Goal: Browse casually: Explore the website without a specific task or goal

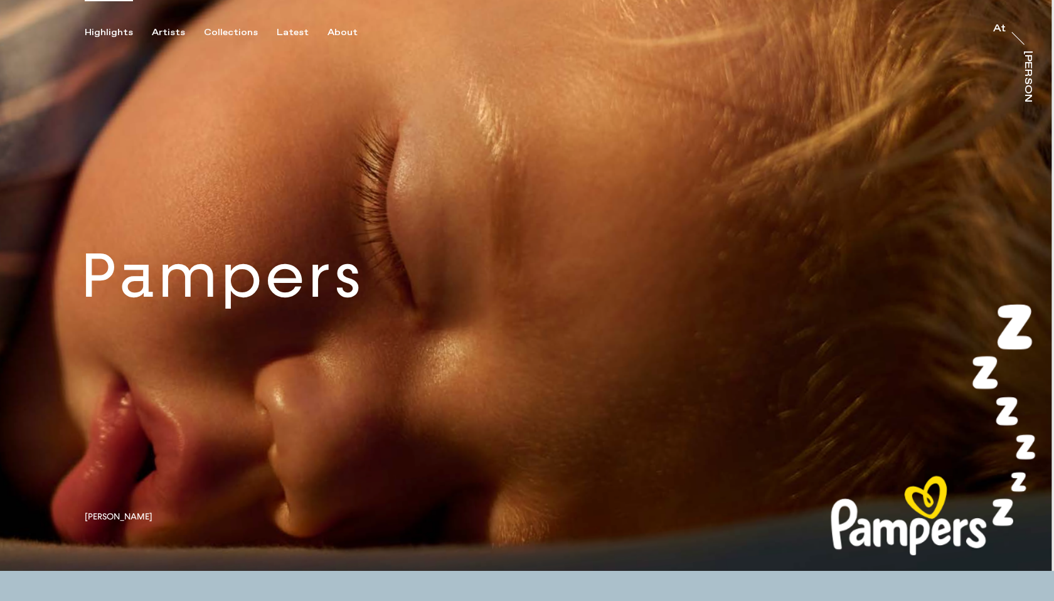
click at [126, 29] on div "Highlights" at bounding box center [109, 32] width 48 height 11
click at [114, 31] on div "Highlights" at bounding box center [109, 32] width 48 height 11
click at [280, 30] on div "Latest" at bounding box center [293, 32] width 32 height 11
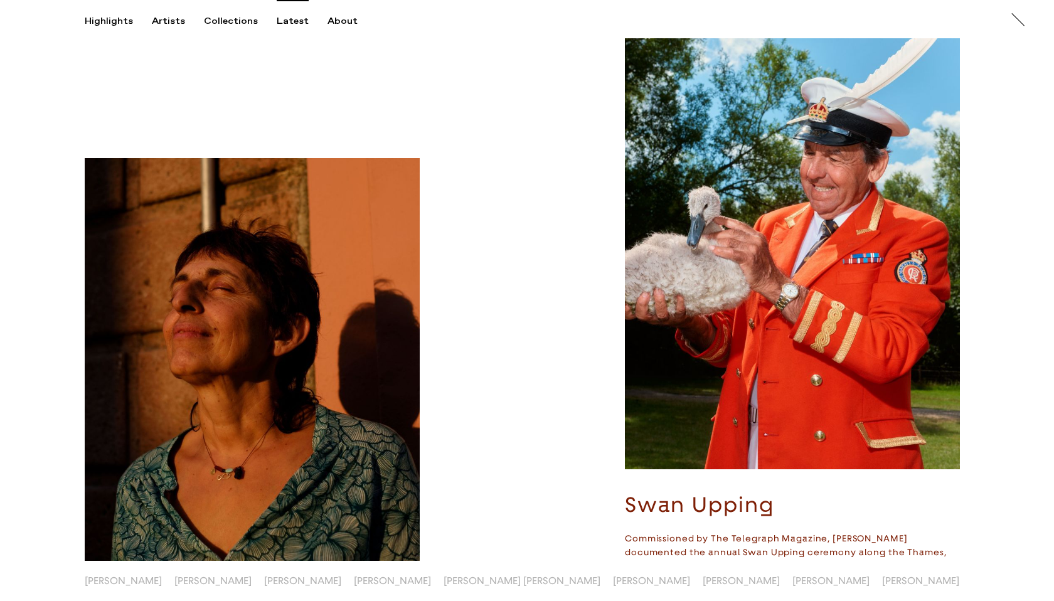
scroll to position [1273, 0]
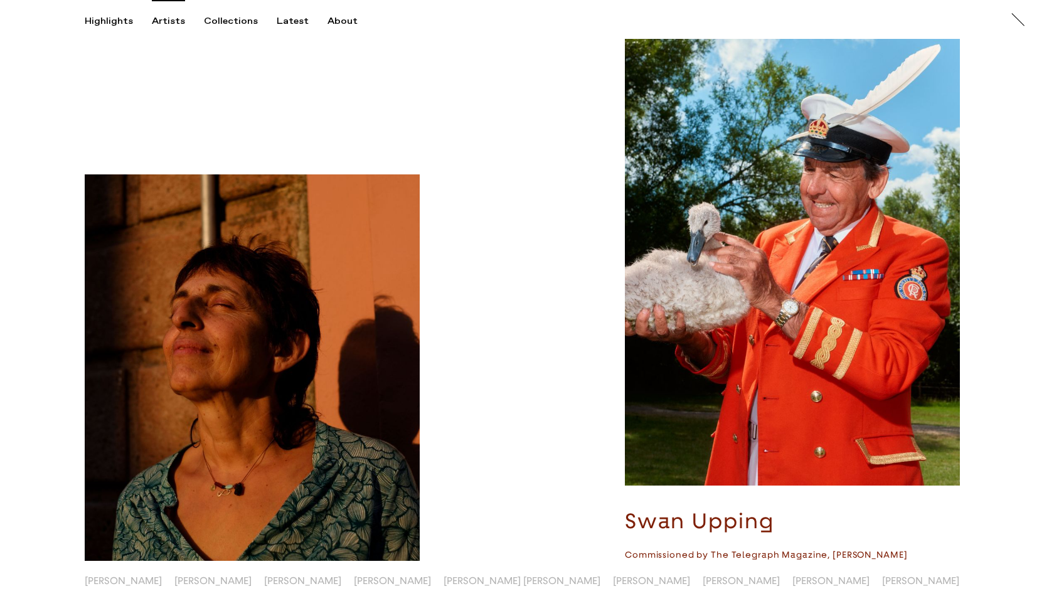
click at [168, 21] on div "Artists" at bounding box center [168, 21] width 33 height 11
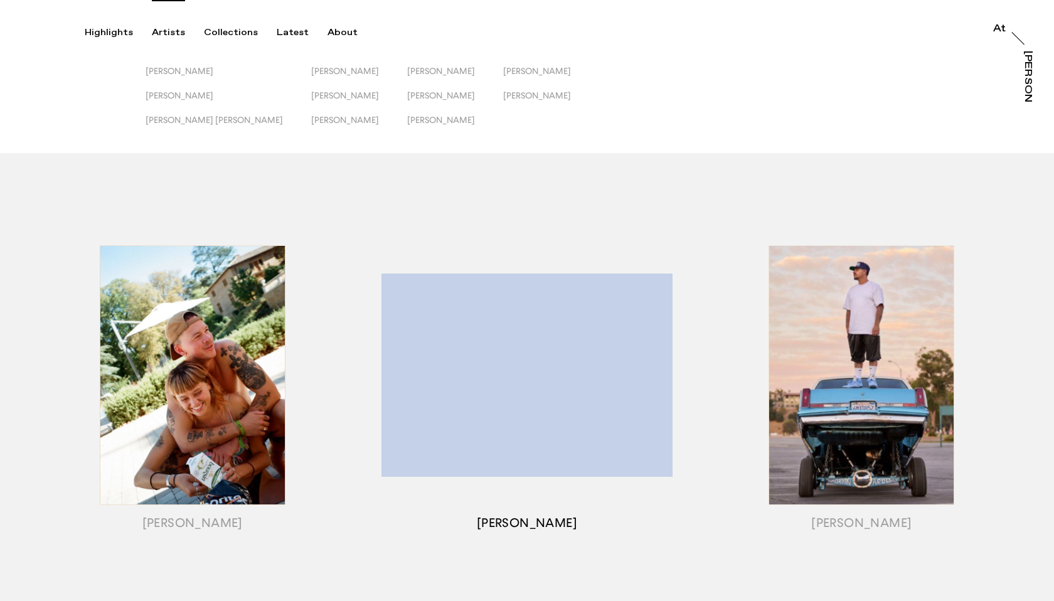
click at [431, 311] on div "button" at bounding box center [527, 391] width 334 height 392
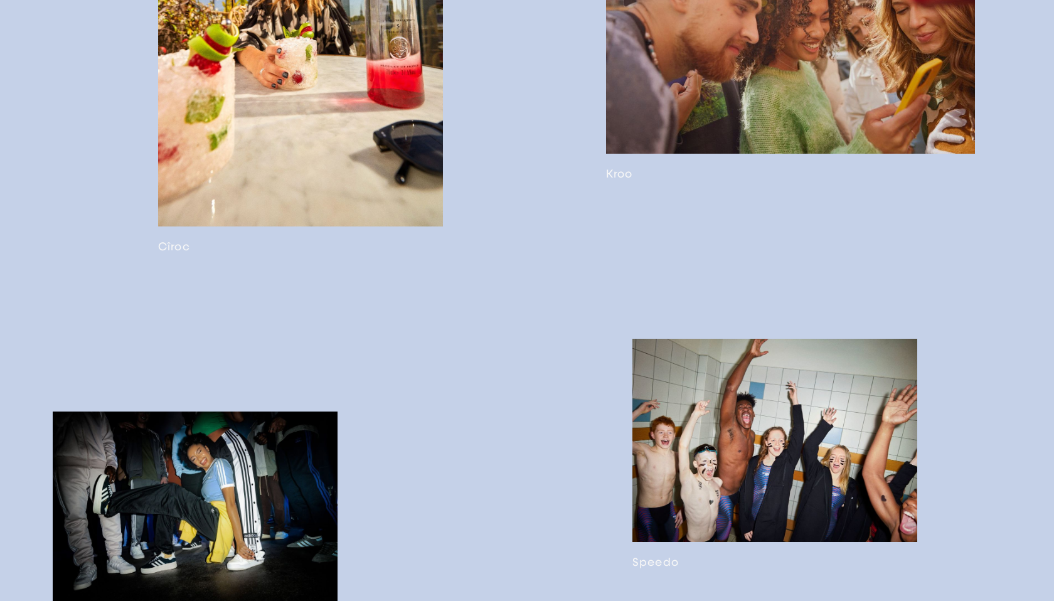
scroll to position [2483, 0]
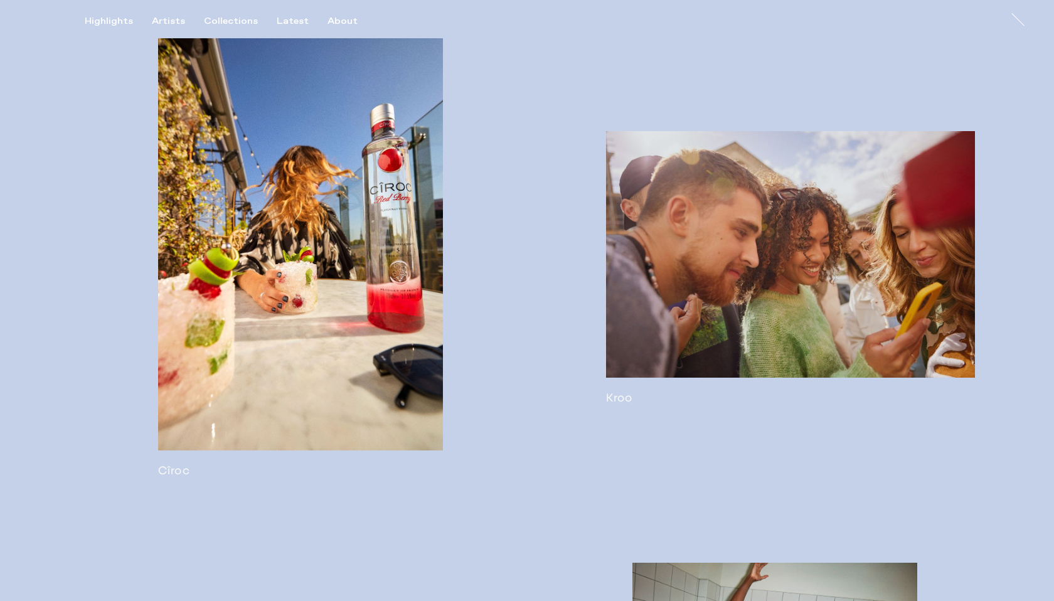
click at [689, 378] on link at bounding box center [790, 267] width 369 height 273
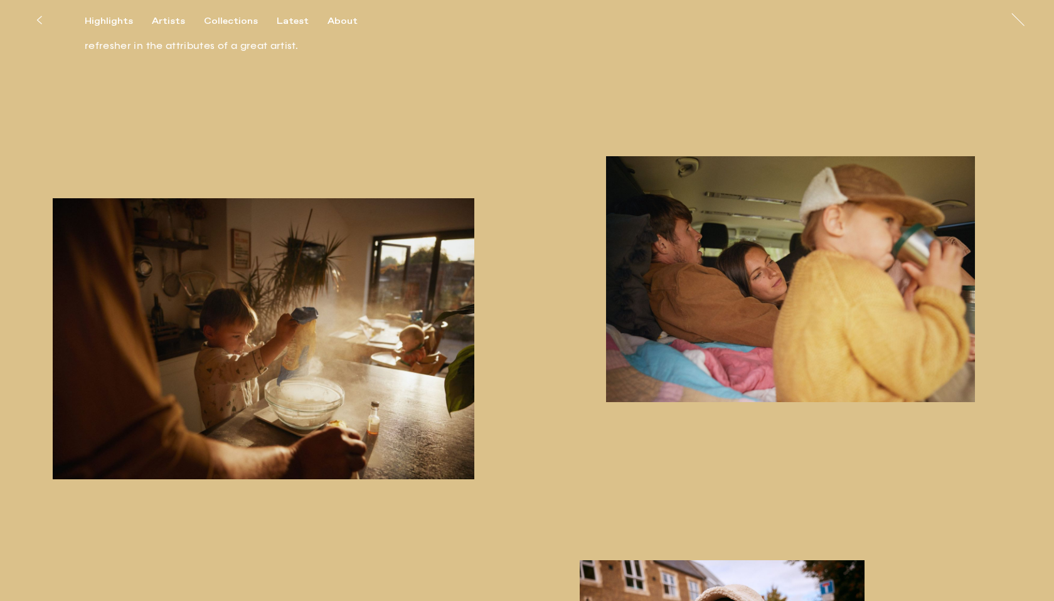
scroll to position [740, 0]
